Goal: Information Seeking & Learning: Stay updated

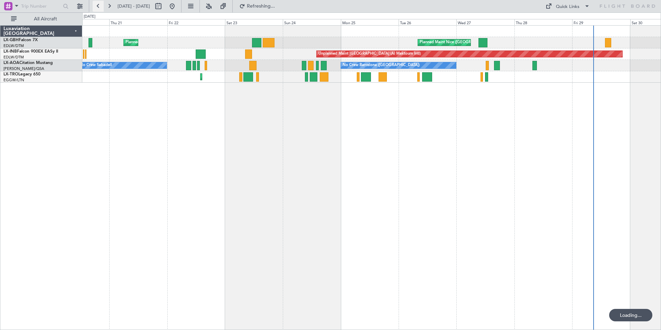
click at [100, 6] on button at bounding box center [98, 6] width 11 height 11
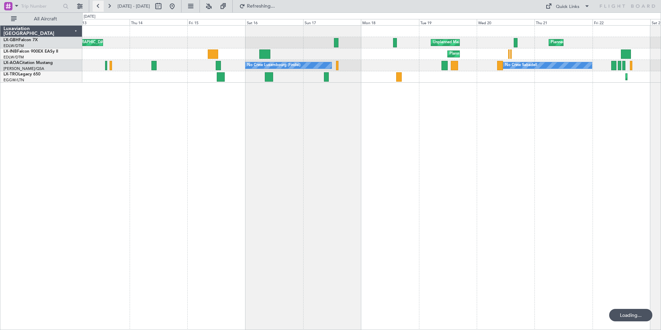
click at [100, 6] on button at bounding box center [98, 6] width 11 height 11
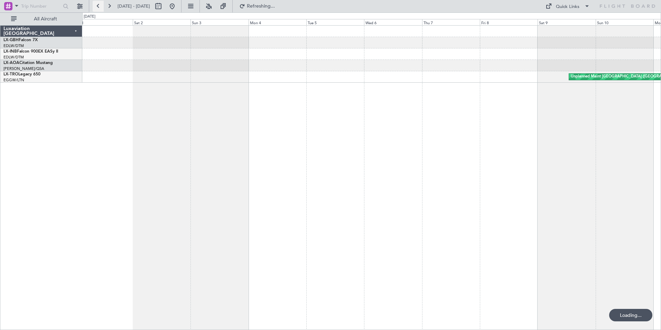
click at [100, 6] on button at bounding box center [98, 6] width 11 height 11
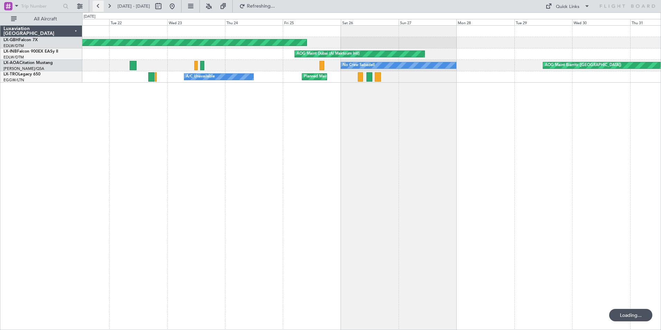
click at [100, 6] on button at bounding box center [98, 6] width 11 height 11
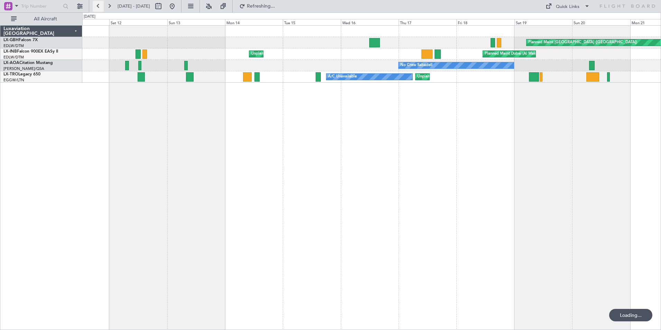
click at [100, 6] on button at bounding box center [98, 6] width 11 height 11
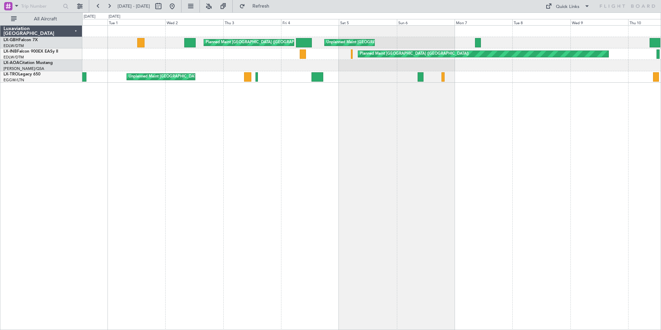
click at [200, 115] on div "Planned Maint [GEOGRAPHIC_DATA] ([GEOGRAPHIC_DATA]) Unplanned Maint [GEOGRAPHIC…" at bounding box center [371, 177] width 579 height 305
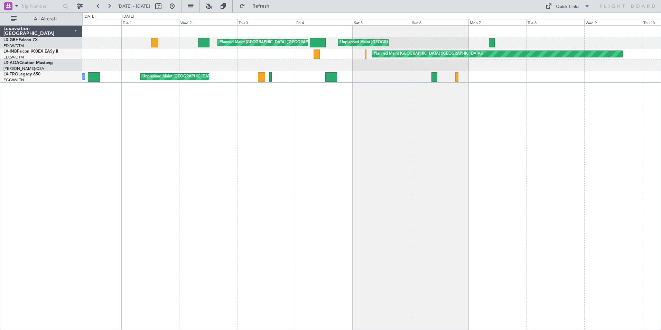
click at [165, 97] on div "Planned Maint [GEOGRAPHIC_DATA] ([GEOGRAPHIC_DATA]) Unplanned Maint [GEOGRAPHIC…" at bounding box center [371, 177] width 579 height 305
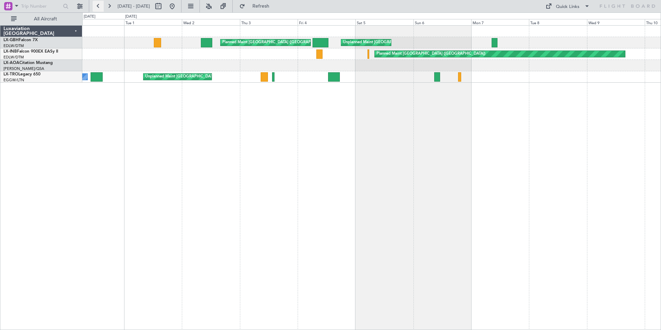
click at [95, 6] on button at bounding box center [98, 6] width 11 height 11
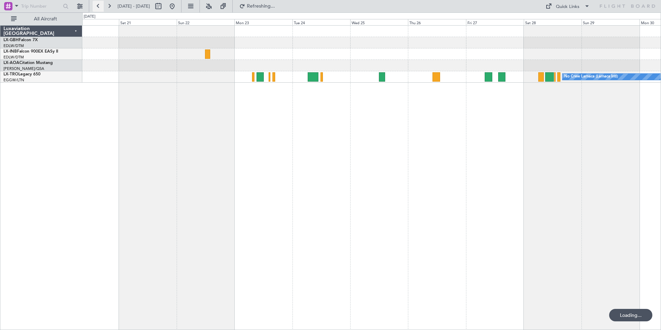
click at [94, 6] on button at bounding box center [98, 6] width 11 height 11
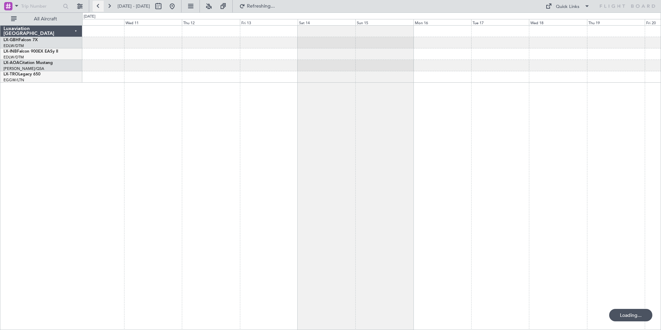
click at [94, 6] on button at bounding box center [98, 6] width 11 height 11
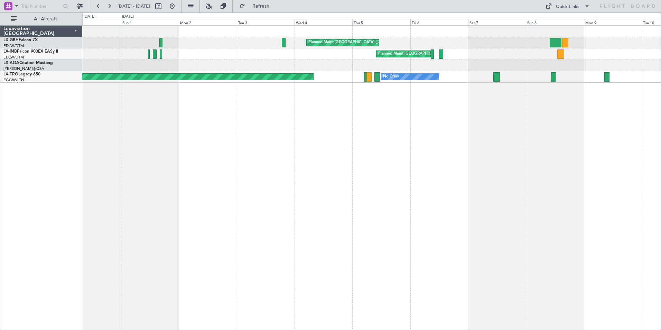
click at [347, 129] on div "Planned Maint [GEOGRAPHIC_DATA] ([GEOGRAPHIC_DATA]) Planned Maint [GEOGRAPHIC_D…" at bounding box center [371, 177] width 579 height 305
click at [97, 6] on button at bounding box center [98, 6] width 11 height 11
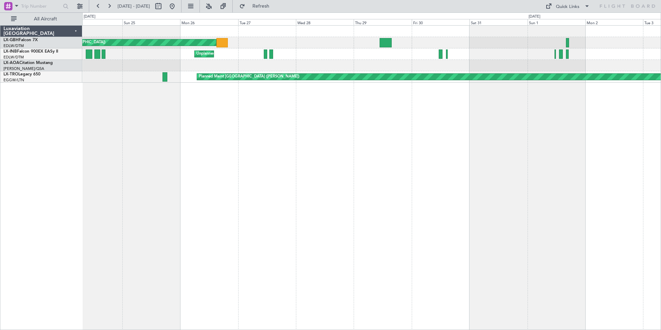
click at [274, 106] on div "Planned Maint [GEOGRAPHIC_DATA] ([GEOGRAPHIC_DATA]) Planned Maint [GEOGRAPHIC_D…" at bounding box center [371, 177] width 579 height 305
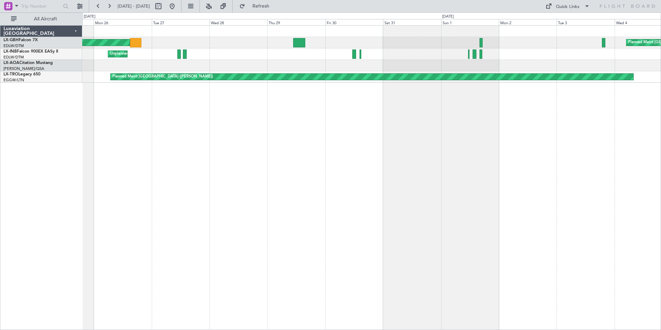
click at [303, 112] on div "Planned Maint [GEOGRAPHIC_DATA] ([GEOGRAPHIC_DATA]) Planned Maint [GEOGRAPHIC_D…" at bounding box center [371, 177] width 579 height 305
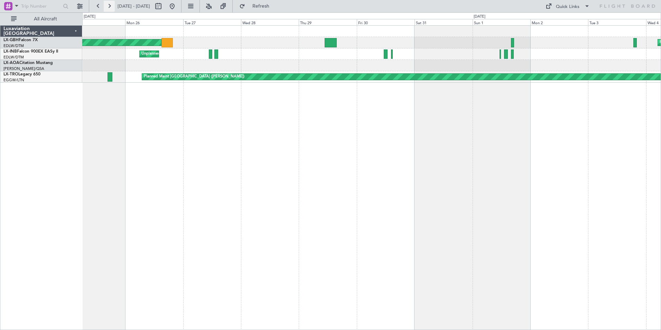
click at [112, 7] on button at bounding box center [109, 6] width 11 height 11
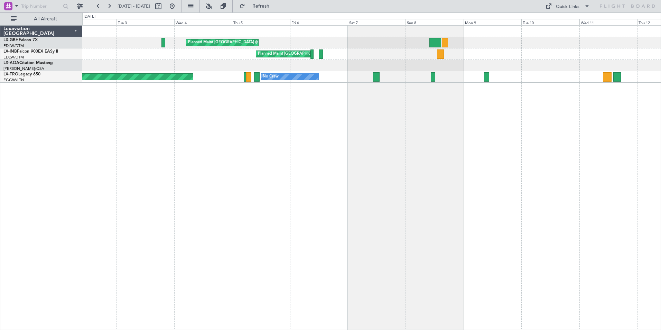
click at [280, 118] on div "Planned Maint [GEOGRAPHIC_DATA] ([GEOGRAPHIC_DATA]) Planned Maint [GEOGRAPHIC_D…" at bounding box center [371, 177] width 579 height 305
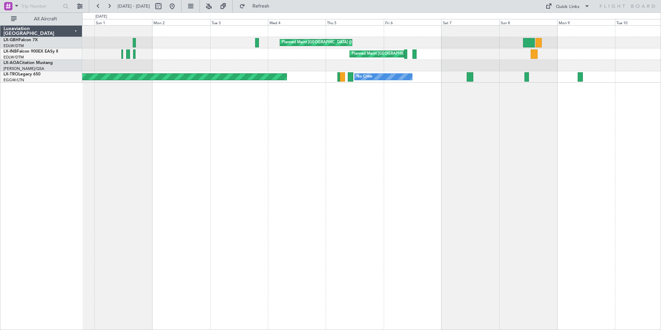
click at [231, 109] on div "Planned Maint [GEOGRAPHIC_DATA] ([GEOGRAPHIC_DATA]) Planned Maint [GEOGRAPHIC_D…" at bounding box center [371, 177] width 579 height 305
click at [108, 3] on button at bounding box center [109, 6] width 11 height 11
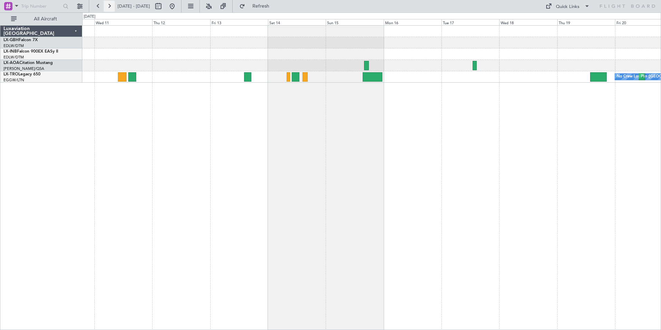
click at [108, 3] on button at bounding box center [109, 6] width 11 height 11
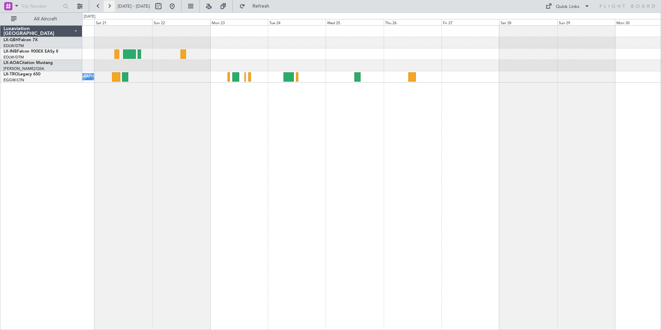
click at [108, 3] on button at bounding box center [109, 6] width 11 height 11
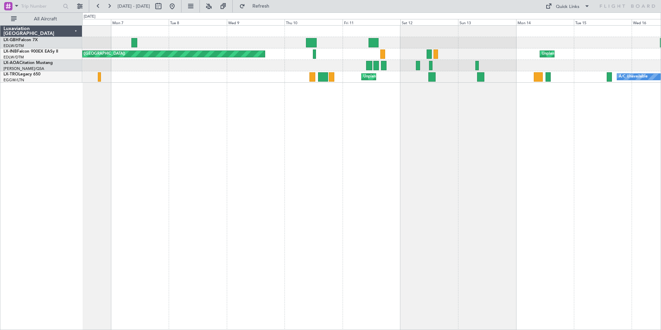
click at [105, 134] on div "Unplanned Maint [GEOGRAPHIC_DATA] (Al Maktoum Intl) Planned Maint [GEOGRAPHIC_D…" at bounding box center [371, 177] width 579 height 305
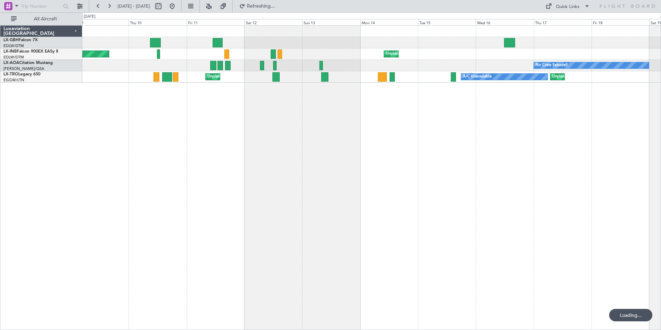
click at [181, 125] on div "Planned Maint [GEOGRAPHIC_DATA] ([GEOGRAPHIC_DATA]) Planned Maint [GEOGRAPHIC_D…" at bounding box center [371, 177] width 579 height 305
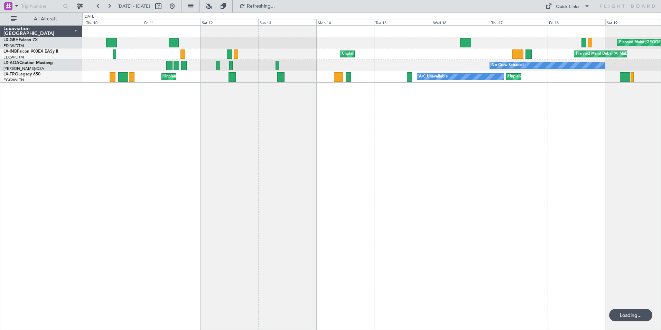
click at [246, 127] on div "Planned Maint [GEOGRAPHIC_DATA] ([GEOGRAPHIC_DATA]) Unplanned Maint [GEOGRAPHIC…" at bounding box center [371, 177] width 579 height 305
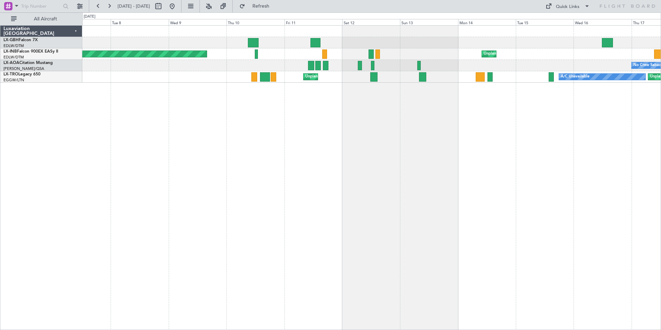
click at [369, 114] on div "Planned Maint [GEOGRAPHIC_DATA] ([GEOGRAPHIC_DATA]) Unplanned Maint [GEOGRAPHIC…" at bounding box center [371, 177] width 579 height 305
click at [351, 142] on div "Planned Maint [GEOGRAPHIC_DATA] ([GEOGRAPHIC_DATA]) Unplanned Maint [GEOGRAPHIC…" at bounding box center [371, 177] width 579 height 305
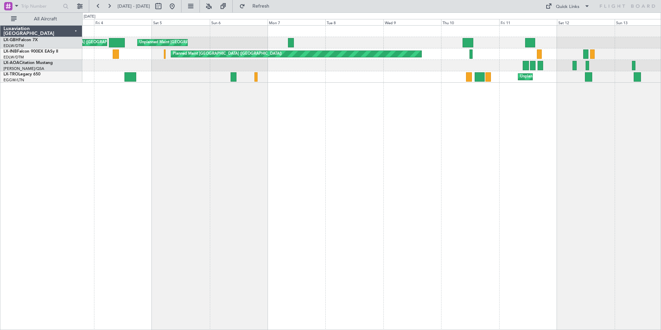
click at [239, 137] on div "Unplanned Maint [GEOGRAPHIC_DATA] (Al Maktoum Intl) Planned Maint [GEOGRAPHIC_D…" at bounding box center [371, 177] width 579 height 305
